Goal: Information Seeking & Learning: Learn about a topic

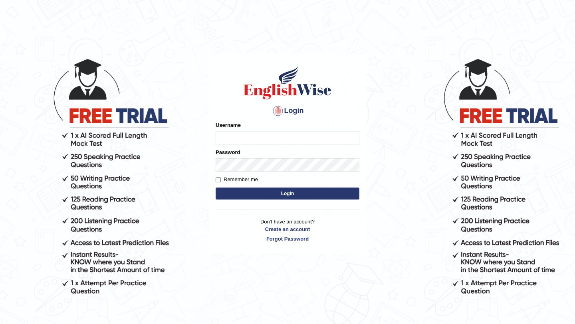
type input "0415313655"
click at [235, 133] on input "0415313655" at bounding box center [288, 138] width 144 height 14
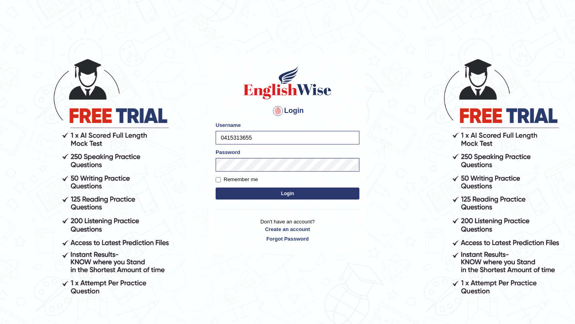
click at [224, 197] on button "Login" at bounding box center [288, 194] width 144 height 12
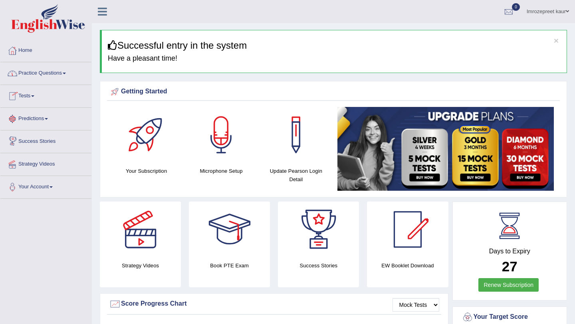
click at [34, 95] on span at bounding box center [32, 96] width 3 height 2
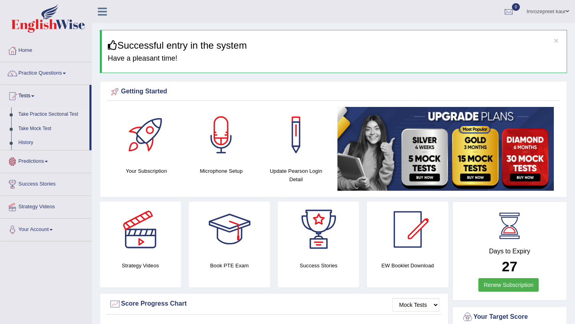
click at [42, 116] on link "Take Practice Sectional Test" at bounding box center [52, 114] width 75 height 14
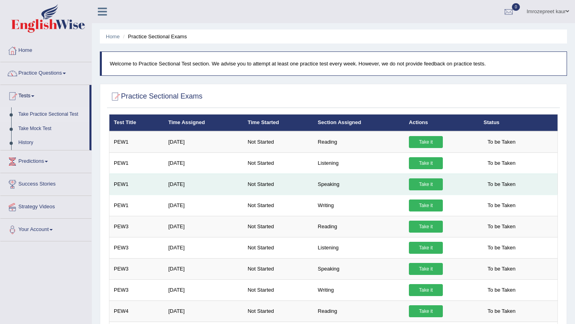
click at [426, 183] on link "Take it" at bounding box center [426, 185] width 34 height 12
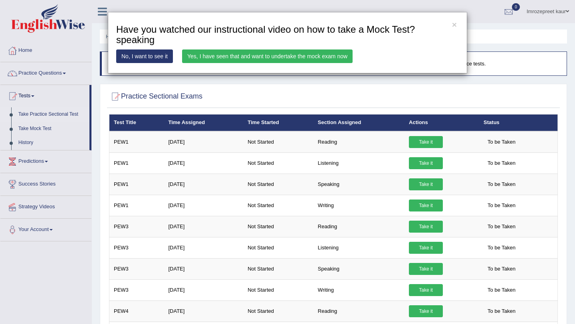
click at [57, 74] on div "× Have you watched our instructional video on how to take a Mock Test?speaking …" at bounding box center [287, 162] width 575 height 324
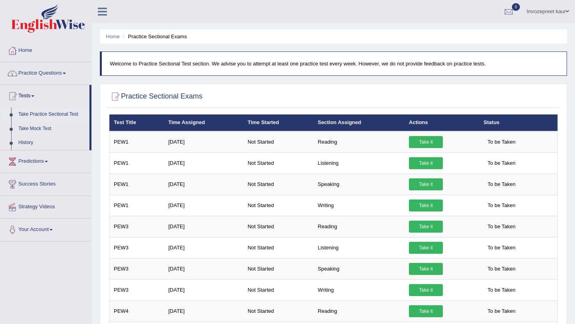
click at [64, 72] on link "Practice Questions" at bounding box center [45, 72] width 91 height 20
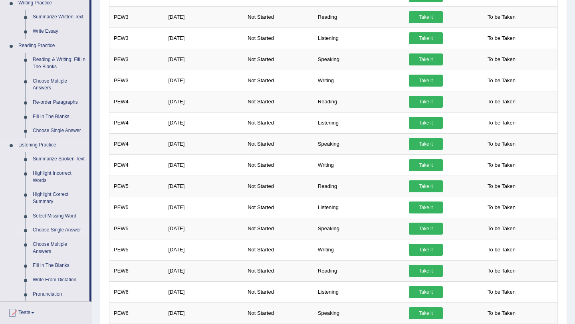
scroll to position [211, 0]
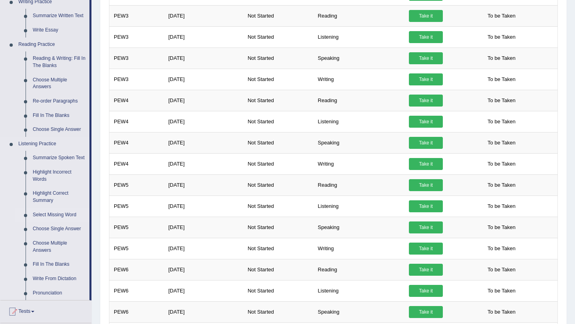
click at [59, 223] on link "Select Missing Word" at bounding box center [59, 215] width 60 height 14
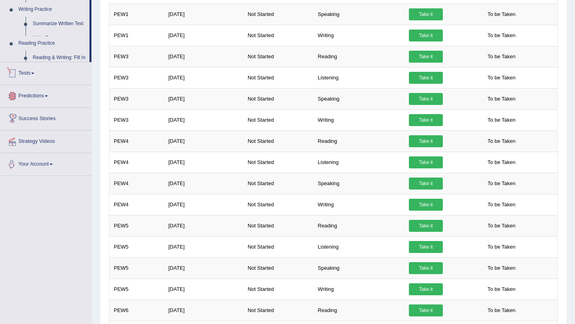
scroll to position [263, 0]
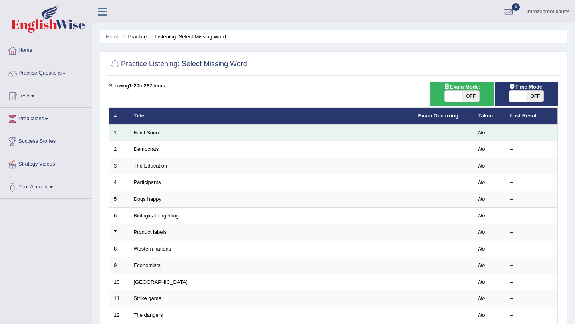
click at [154, 133] on link "Faint Sound" at bounding box center [148, 133] width 28 height 6
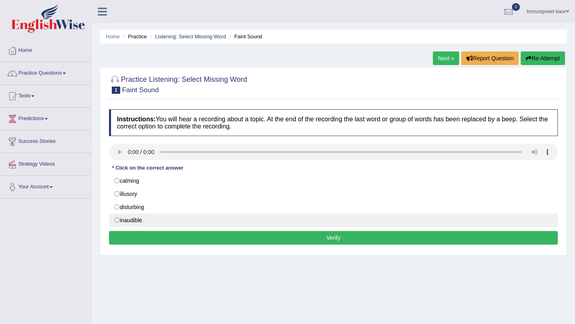
click at [122, 219] on label "inaudible" at bounding box center [333, 221] width 449 height 14
radio input "true"
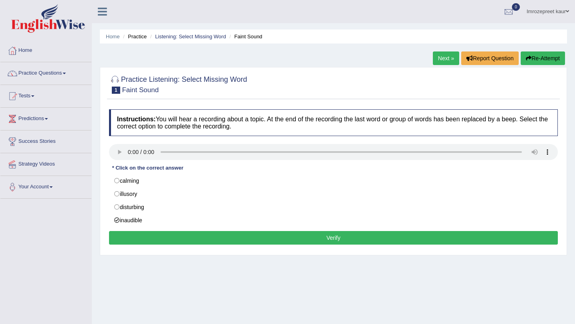
click at [130, 235] on button "Verify" at bounding box center [333, 238] width 449 height 14
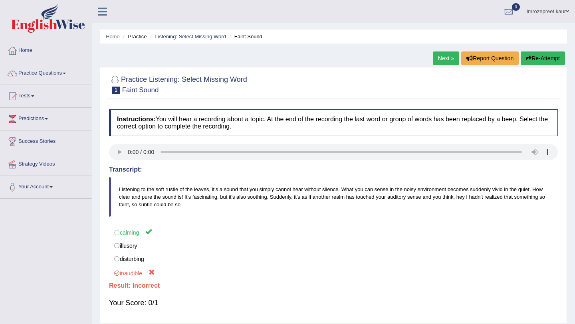
click at [530, 57] on button "Re-Attempt" at bounding box center [543, 59] width 44 height 14
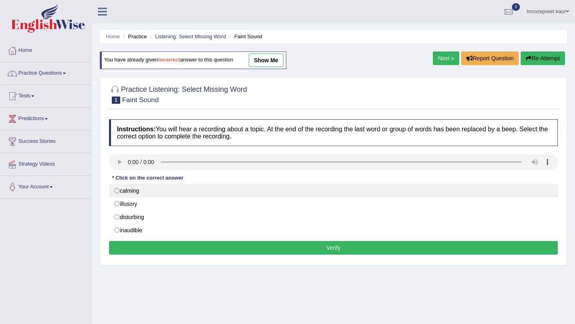
click at [202, 191] on label "calming" at bounding box center [333, 191] width 449 height 14
radio input "true"
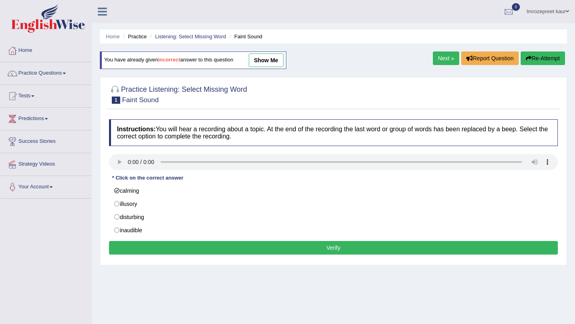
click at [203, 250] on button "Verify" at bounding box center [333, 248] width 449 height 14
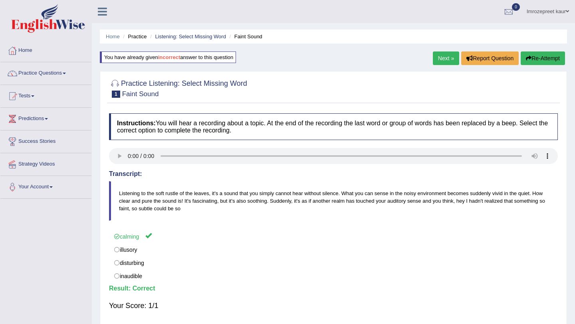
click at [441, 62] on link "Next »" at bounding box center [446, 59] width 26 height 14
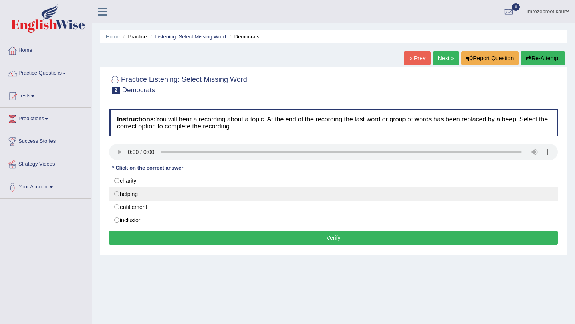
click at [141, 198] on label "helping" at bounding box center [333, 194] width 449 height 14
radio input "true"
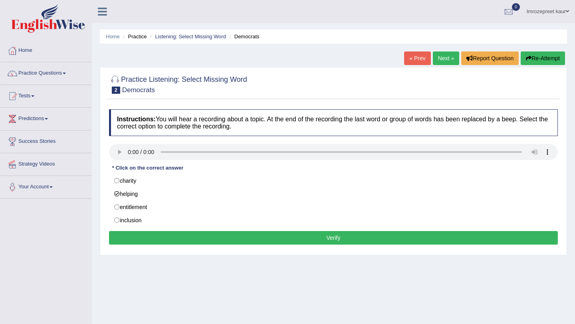
click at [141, 235] on button "Verify" at bounding box center [333, 238] width 449 height 14
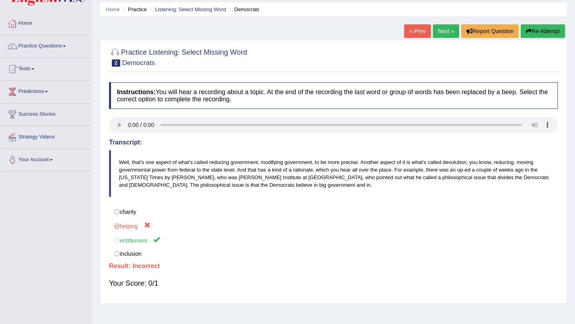
scroll to position [26, 0]
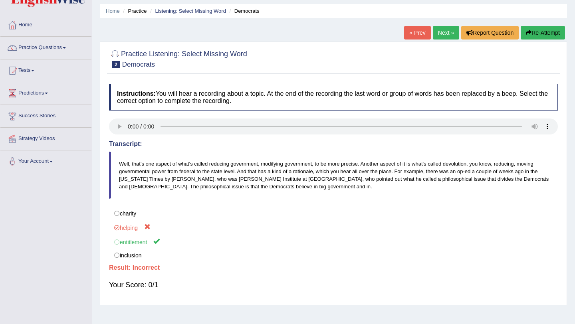
click at [533, 28] on button "Re-Attempt" at bounding box center [543, 33] width 44 height 14
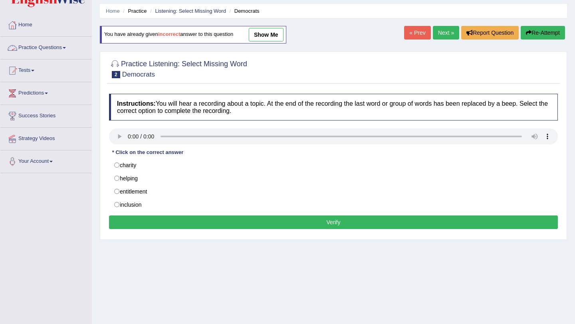
click at [45, 48] on link "Practice Questions" at bounding box center [45, 47] width 91 height 20
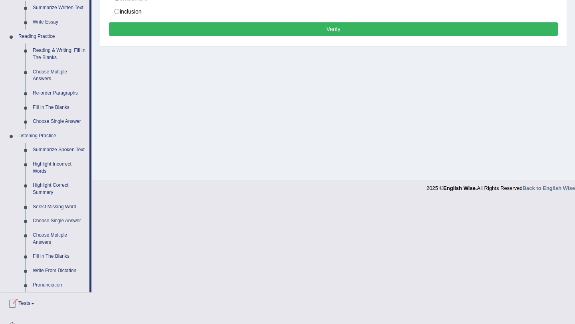
scroll to position [225, 0]
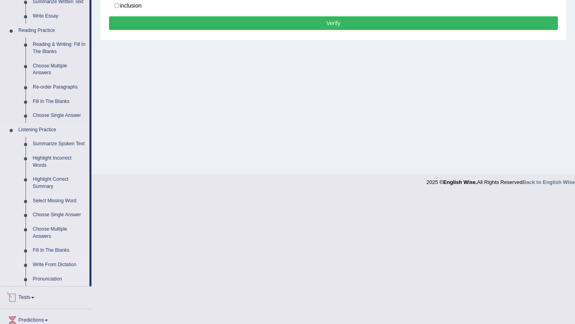
click at [52, 271] on link "Write From Dictation" at bounding box center [59, 265] width 60 height 14
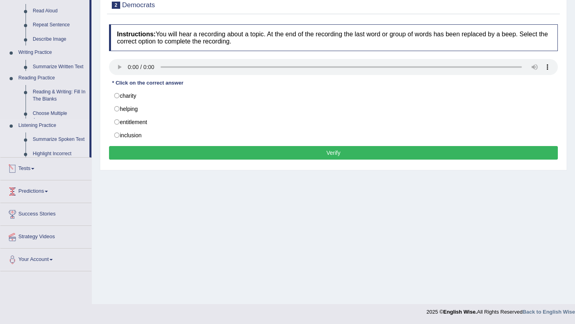
scroll to position [95, 0]
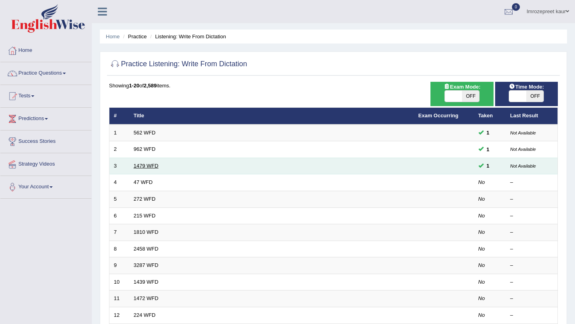
click at [150, 163] on link "1479 WFD" at bounding box center [146, 166] width 25 height 6
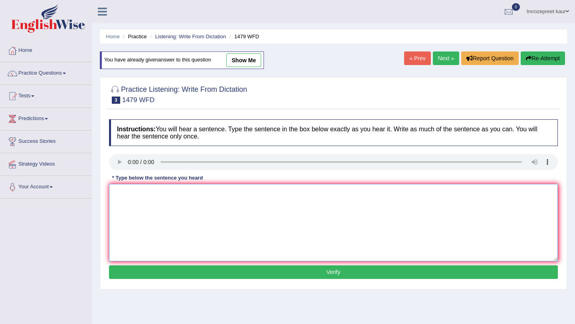
click at [130, 197] on textarea at bounding box center [333, 223] width 449 height 78
click at [169, 197] on textarea "The texher require the students o" at bounding box center [333, 223] width 449 height 78
click at [191, 189] on textarea "The texher require students o" at bounding box center [333, 223] width 449 height 78
type textarea "The texher require students to attend ceremony in playground in summer vacation"
click at [270, 275] on button "Verify" at bounding box center [333, 273] width 449 height 14
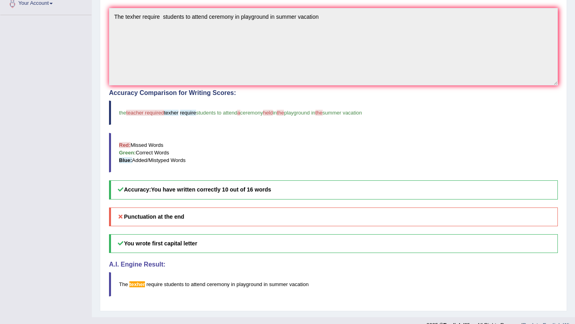
scroll to position [185, 0]
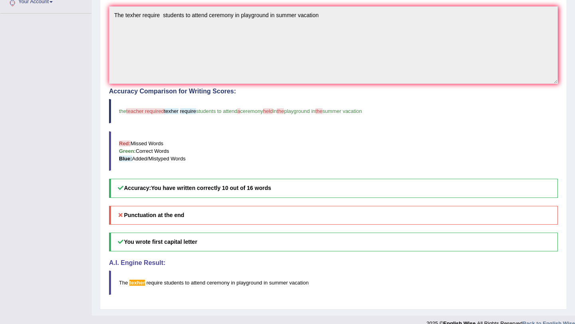
click at [378, 115] on blockquote "the teacher required texher require students to attend a ceremony held in the p…" at bounding box center [333, 111] width 449 height 24
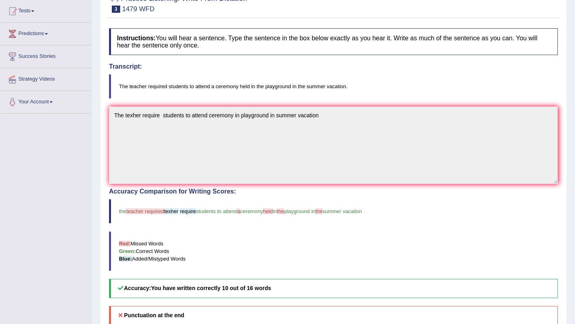
scroll to position [0, 0]
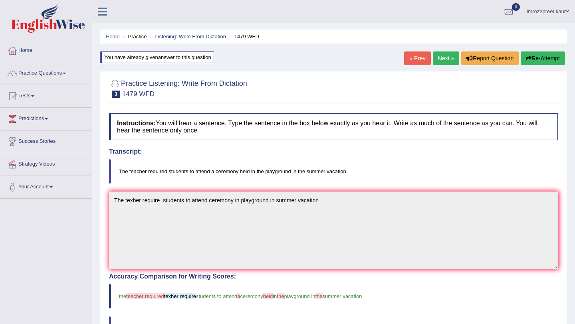
click at [447, 56] on link "Next »" at bounding box center [446, 59] width 26 height 14
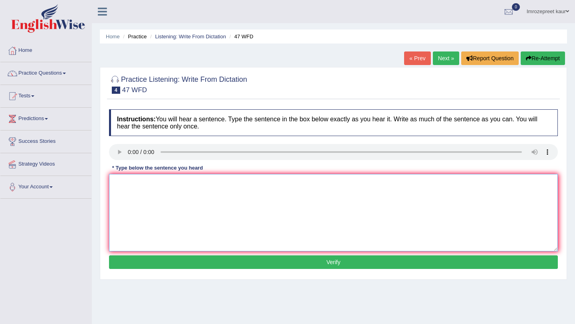
click at [125, 196] on textarea at bounding box center [333, 213] width 449 height 78
click at [197, 183] on textarea "Two drops of solution are hidden in test two." at bounding box center [333, 213] width 449 height 78
click at [225, 185] on textarea "Two drops of solution are heates in test two." at bounding box center [333, 213] width 449 height 78
click at [193, 182] on textarea "Two drops of solution are heates in test tube." at bounding box center [333, 213] width 449 height 78
click at [193, 192] on textarea "Two drops of solution are heates in test tube." at bounding box center [333, 213] width 449 height 78
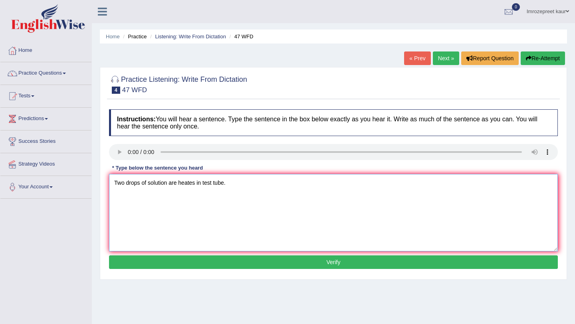
click at [196, 183] on textarea "Two drops of solution are heates in test tube." at bounding box center [333, 213] width 449 height 78
click at [203, 181] on textarea "Two drops of solution are heated in test tube." at bounding box center [333, 213] width 449 height 78
type textarea "Two drops of solution are heated in a test tube."
click at [232, 271] on div "Instructions: You will hear a sentence. Type the sentence in the box below exac…" at bounding box center [333, 190] width 453 height 170
click at [233, 263] on button "Verify" at bounding box center [333, 263] width 449 height 14
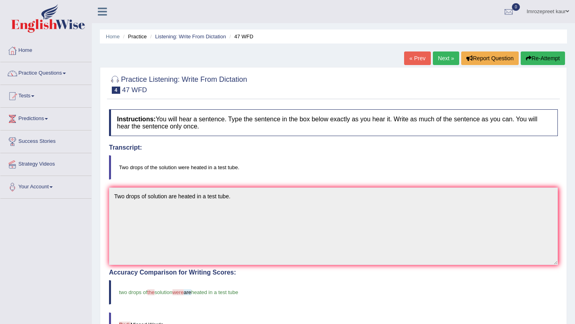
click at [445, 57] on link "Next »" at bounding box center [446, 59] width 26 height 14
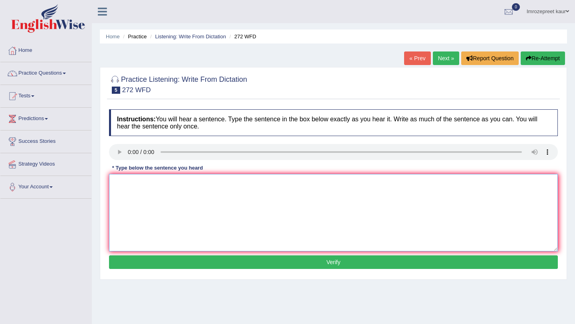
click at [126, 190] on textarea at bounding box center [333, 213] width 449 height 78
click at [119, 186] on textarea at bounding box center [333, 213] width 449 height 78
click at [279, 184] on textarea "The development has the great negative impact on the environmwent" at bounding box center [333, 213] width 449 height 78
click at [292, 190] on textarea "The development has the great negative impact on the environment" at bounding box center [333, 213] width 449 height 78
type textarea "The development has the great negative impact on the environment."
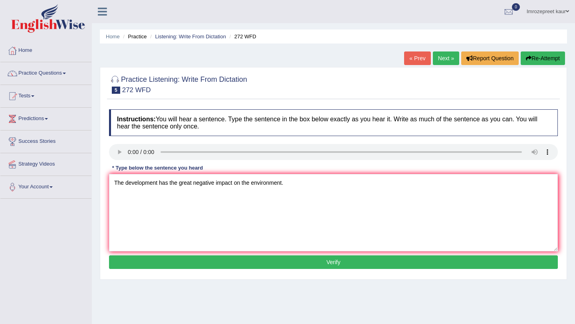
click at [308, 270] on div "Instructions: You will hear a sentence. Type the sentence in the box below exac…" at bounding box center [333, 190] width 453 height 170
click at [309, 263] on button "Verify" at bounding box center [333, 263] width 449 height 14
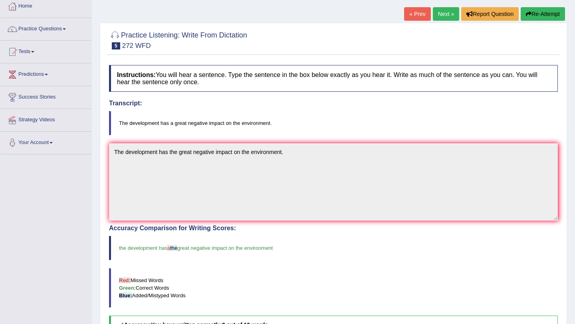
scroll to position [40, 0]
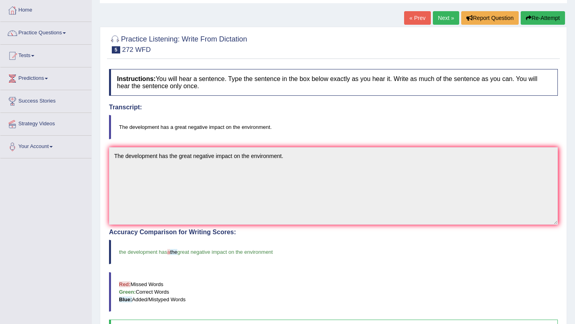
click at [449, 13] on link "Next »" at bounding box center [446, 18] width 26 height 14
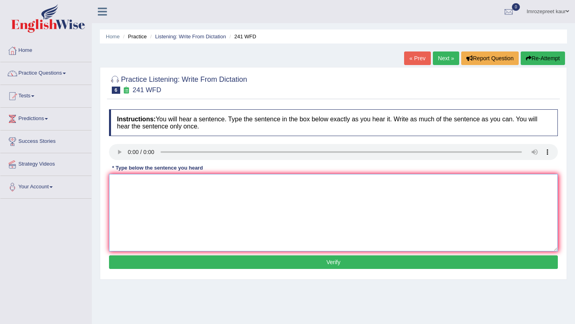
click at [125, 183] on textarea at bounding box center [333, 213] width 449 height 78
type textarea "Plese check the information on the website for the opening time."
click at [253, 269] on div "Instructions: You will hear a sentence. Type the sentence in the box below exac…" at bounding box center [333, 190] width 453 height 170
click at [253, 266] on button "Verify" at bounding box center [333, 263] width 449 height 14
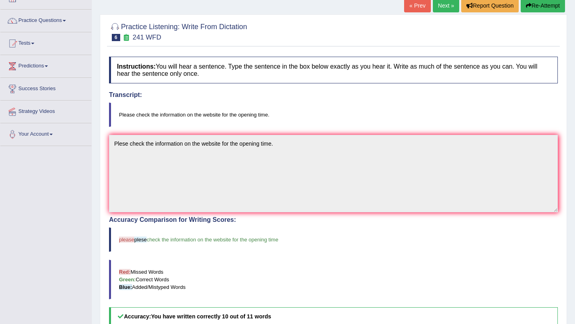
scroll to position [37, 0]
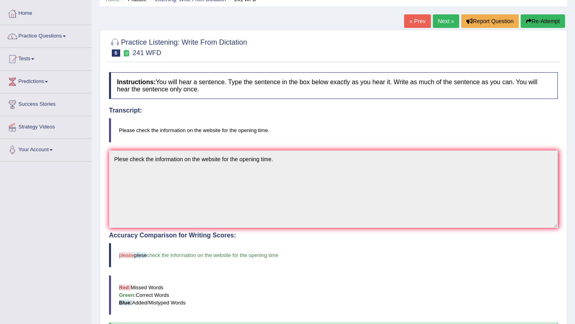
click at [441, 24] on link "Next »" at bounding box center [446, 21] width 26 height 14
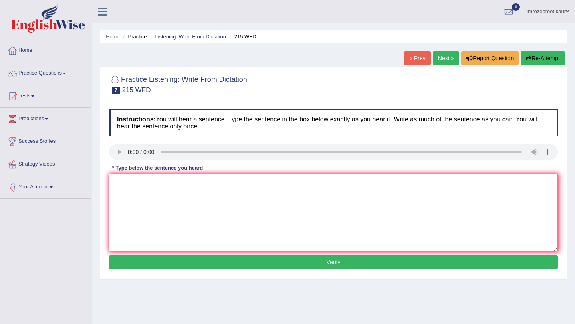
click at [123, 194] on textarea at bounding box center [333, 213] width 449 height 78
type textarea "Science is found everywhere in the society [DATE]."
click at [177, 261] on button "Verify" at bounding box center [333, 263] width 449 height 14
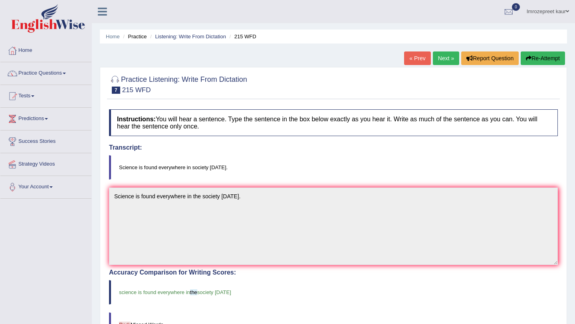
click at [439, 58] on link "Next »" at bounding box center [446, 59] width 26 height 14
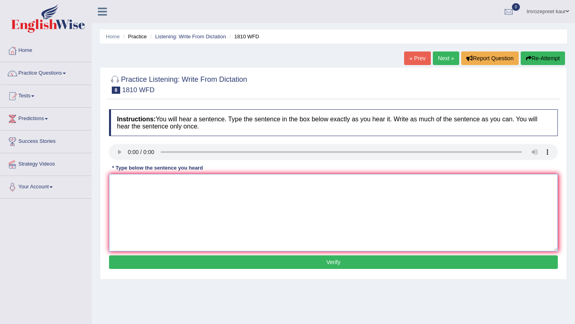
click at [137, 185] on textarea at bounding box center [333, 213] width 449 height 78
click at [142, 183] on textarea "You" at bounding box center [333, 213] width 449 height 78
type textarea "You can borrow eight books from library at a time."
click at [185, 256] on button "Verify" at bounding box center [333, 263] width 449 height 14
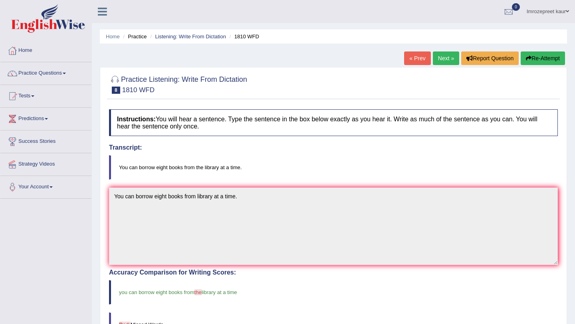
click at [437, 62] on link "Next »" at bounding box center [446, 59] width 26 height 14
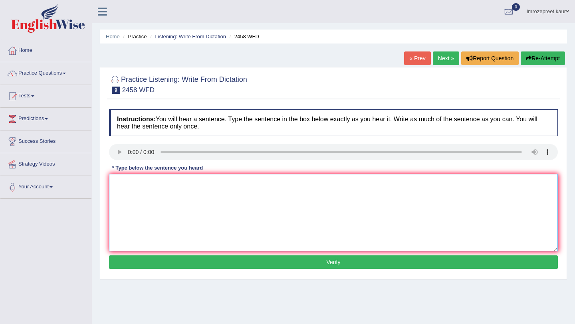
click at [147, 232] on textarea at bounding box center [333, 213] width 449 height 78
type textarea "Courses of nutrition are growing in popularity every year."
click at [253, 257] on button "Verify" at bounding box center [333, 263] width 449 height 14
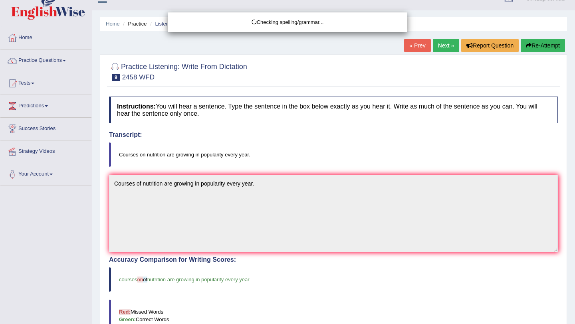
scroll to position [20, 0]
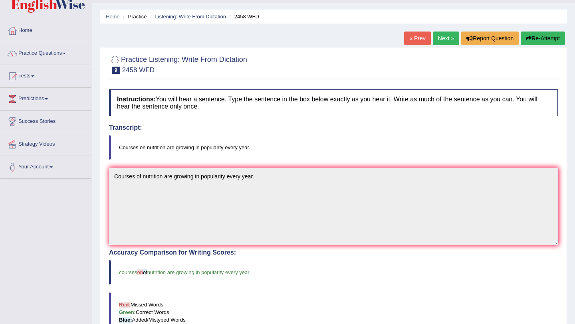
click at [439, 39] on link "Next »" at bounding box center [446, 39] width 26 height 14
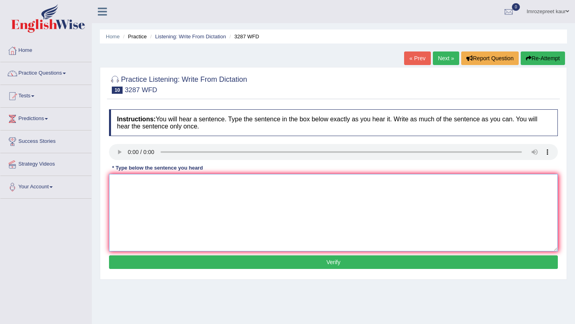
click at [122, 193] on textarea at bounding box center [333, 213] width 449 height 78
click at [192, 183] on textarea "A new article was published for university last week." at bounding box center [333, 213] width 449 height 78
type textarea "A new article was published on university last week."
click at [237, 262] on button "Verify" at bounding box center [333, 263] width 449 height 14
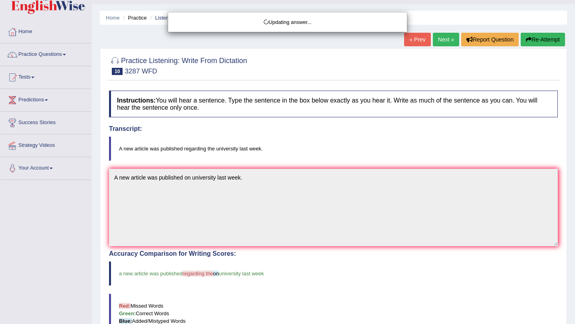
scroll to position [23, 0]
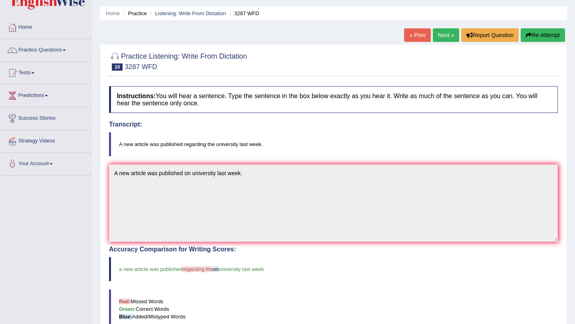
click at [444, 37] on link "Next »" at bounding box center [446, 35] width 26 height 14
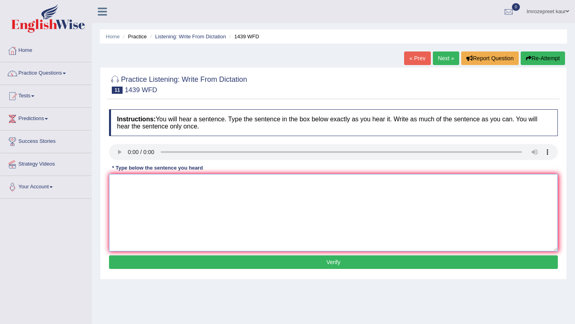
click at [117, 185] on textarea at bounding box center [333, 213] width 449 height 78
click at [155, 185] on textarea "The fiction" at bounding box center [333, 213] width 449 height 78
type textarea "The fiction books are just past the counter."
click at [175, 257] on button "Verify" at bounding box center [333, 263] width 449 height 14
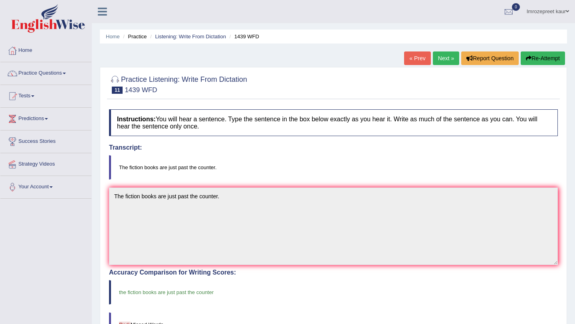
click at [439, 58] on link "Next »" at bounding box center [446, 59] width 26 height 14
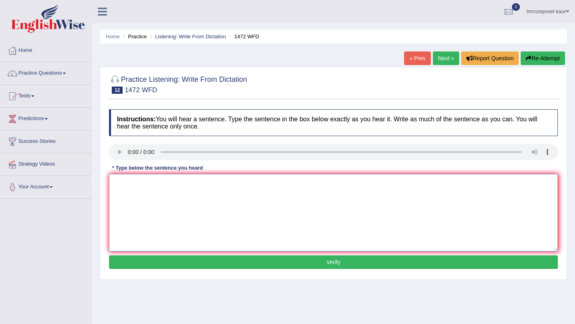
click at [120, 198] on textarea at bounding box center [333, 213] width 449 height 78
type textarea "The local government has passed the plan for local development."
click at [267, 260] on button "Verify" at bounding box center [333, 263] width 449 height 14
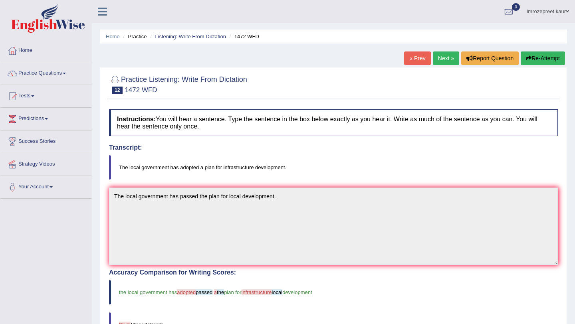
click at [445, 58] on link "Next »" at bounding box center [446, 59] width 26 height 14
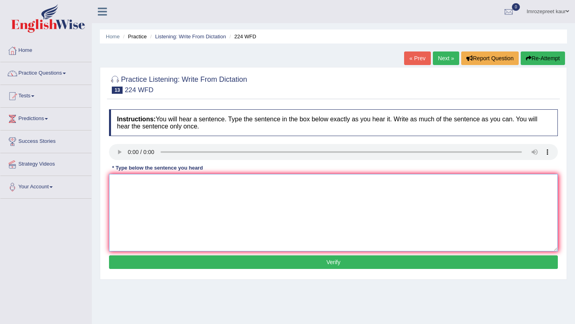
click at [122, 193] on textarea at bounding box center [333, 213] width 449 height 78
click at [185, 182] on textarea "In winter it gets harsh but i6 dont issue when there is a heater" at bounding box center [333, 213] width 449 height 78
click at [195, 184] on textarea "In winter it gets harsh but it dont issue when there is a heater" at bounding box center [333, 213] width 449 height 78
click at [281, 185] on textarea "In winter it gets harsh but it do not issue when there is a heater" at bounding box center [333, 213] width 449 height 78
type textarea "In winter it gets harsh but it do not issue when there is a heater."
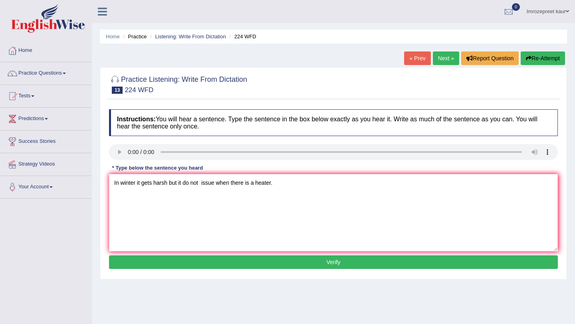
click at [286, 266] on button "Verify" at bounding box center [333, 263] width 449 height 14
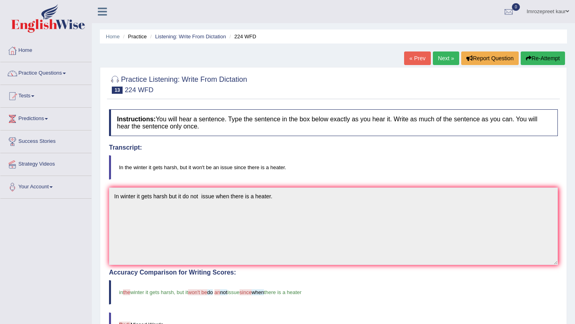
click at [435, 59] on link "Next »" at bounding box center [446, 59] width 26 height 14
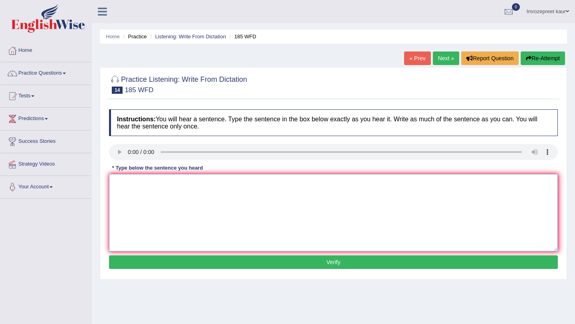
drag, startPoint x: 219, startPoint y: 198, endPoint x: 7, endPoint y: 81, distance: 242.1
click at [217, 197] on textarea at bounding box center [333, 213] width 449 height 78
click at [33, 95] on link "Tests" at bounding box center [45, 95] width 91 height 20
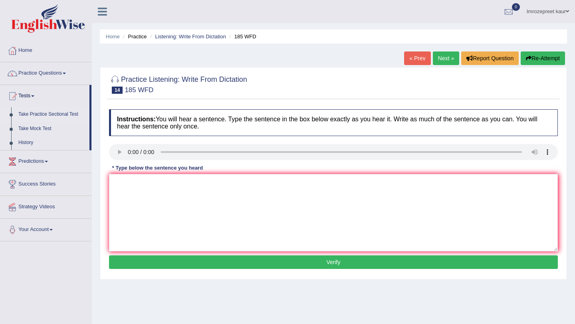
click at [44, 115] on link "Take Practice Sectional Test" at bounding box center [52, 114] width 75 height 14
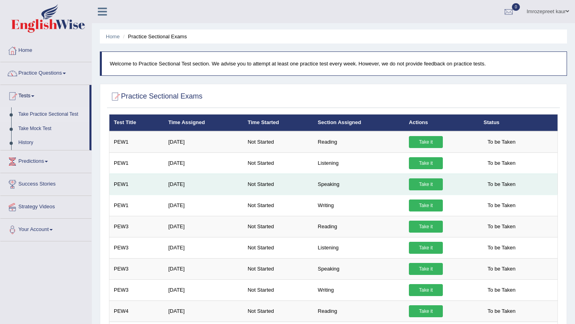
click at [424, 184] on link "Take it" at bounding box center [426, 185] width 34 height 12
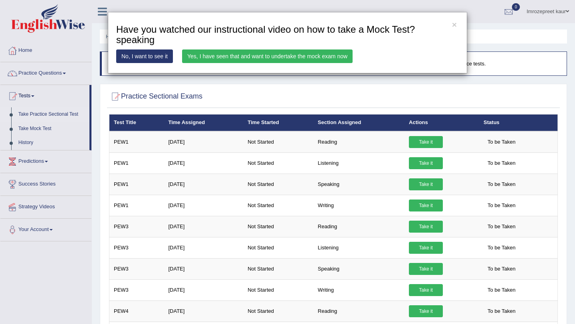
click at [236, 57] on link "Yes, I have seen that and want to undertake the mock exam now" at bounding box center [267, 57] width 171 height 14
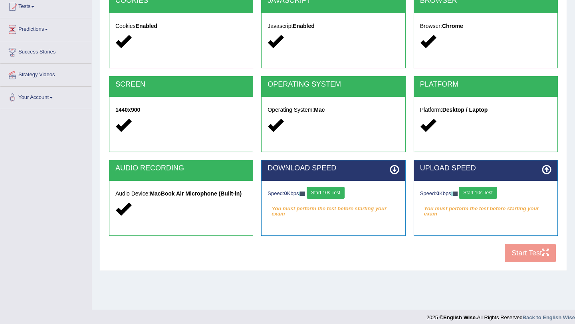
scroll to position [95, 0]
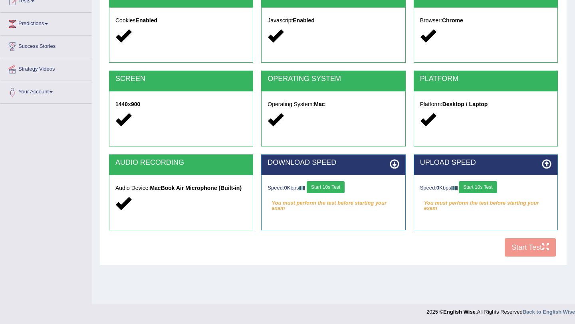
click at [334, 189] on button "Start 10s Test" at bounding box center [326, 187] width 38 height 12
click at [483, 191] on button "Start 10s Test" at bounding box center [478, 187] width 38 height 12
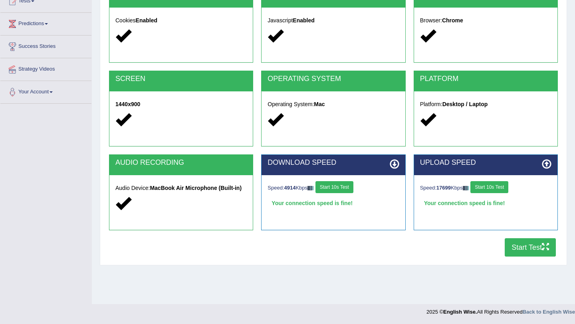
click at [524, 250] on button "Start Test" at bounding box center [530, 248] width 51 height 18
